Goal: Information Seeking & Learning: Learn about a topic

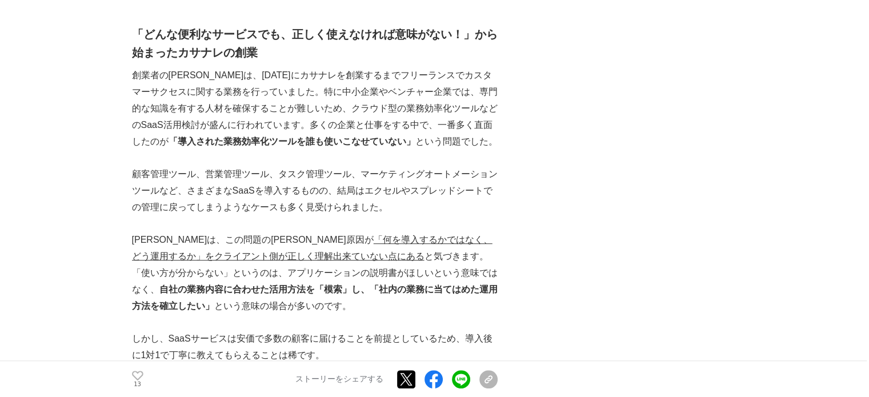
scroll to position [609, 0]
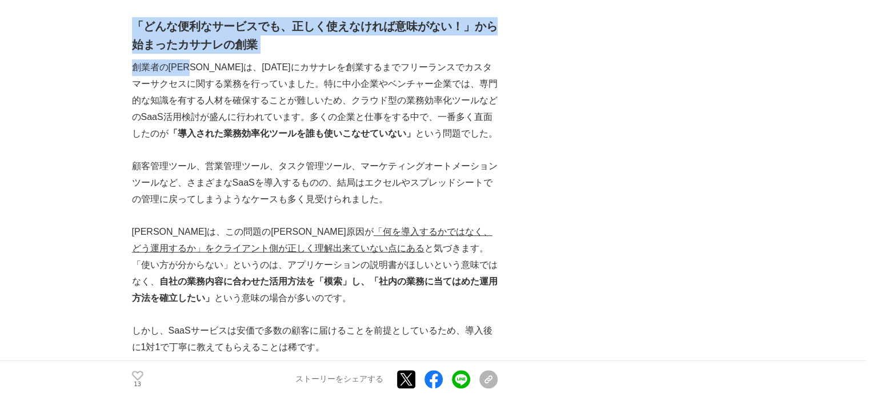
drag, startPoint x: 133, startPoint y: 68, endPoint x: 239, endPoint y: 66, distance: 106.3
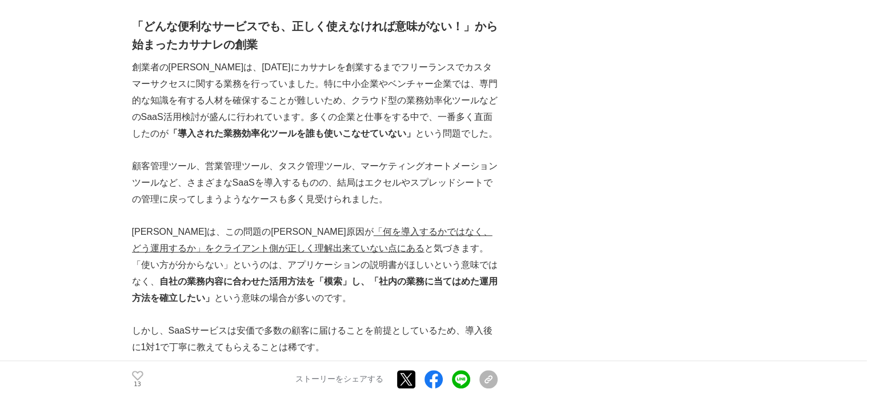
click at [261, 80] on p "創業者の[PERSON_NAME]は、[DATE]にカサナレを創業するまでフリーランスでカスタマーサクセスに関する業務を行っていました。特に中小企業やベンチャ…" at bounding box center [315, 100] width 366 height 82
drag, startPoint x: 171, startPoint y: 69, endPoint x: 232, endPoint y: 70, distance: 60.6
click at [222, 68] on p "創業者の[PERSON_NAME]は、[DATE]にカサナレを創業するまでフリーランスでカスタマーサクセスに関する業務を行っていました。特に中小企業やベンチャ…" at bounding box center [315, 100] width 366 height 82
click at [239, 82] on p "創業者の[PERSON_NAME]は、[DATE]にカサナレを創業するまでフリーランスでカスタマーサクセスに関する業務を行っていました。特に中小企業やベンチャ…" at bounding box center [315, 100] width 366 height 82
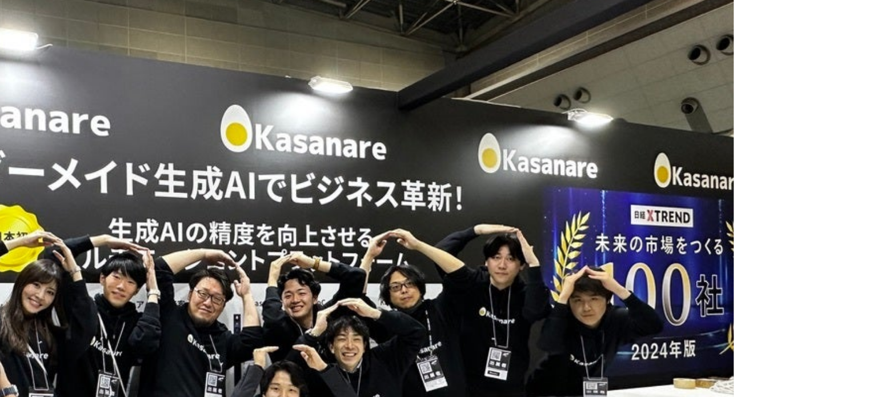
scroll to position [3963, 0]
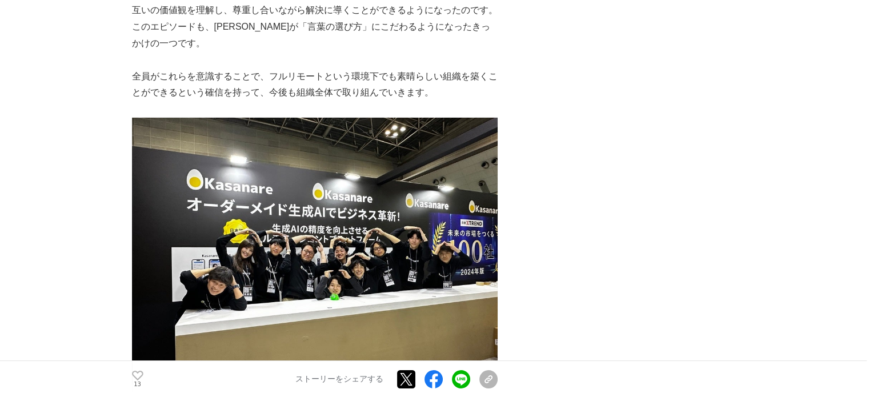
click at [336, 220] on img at bounding box center [315, 255] width 366 height 274
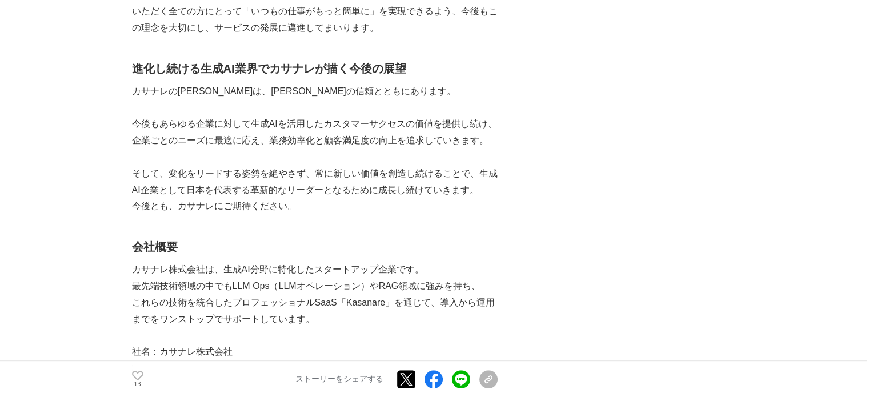
scroll to position [4799, 0]
